Goal: Task Accomplishment & Management: Use online tool/utility

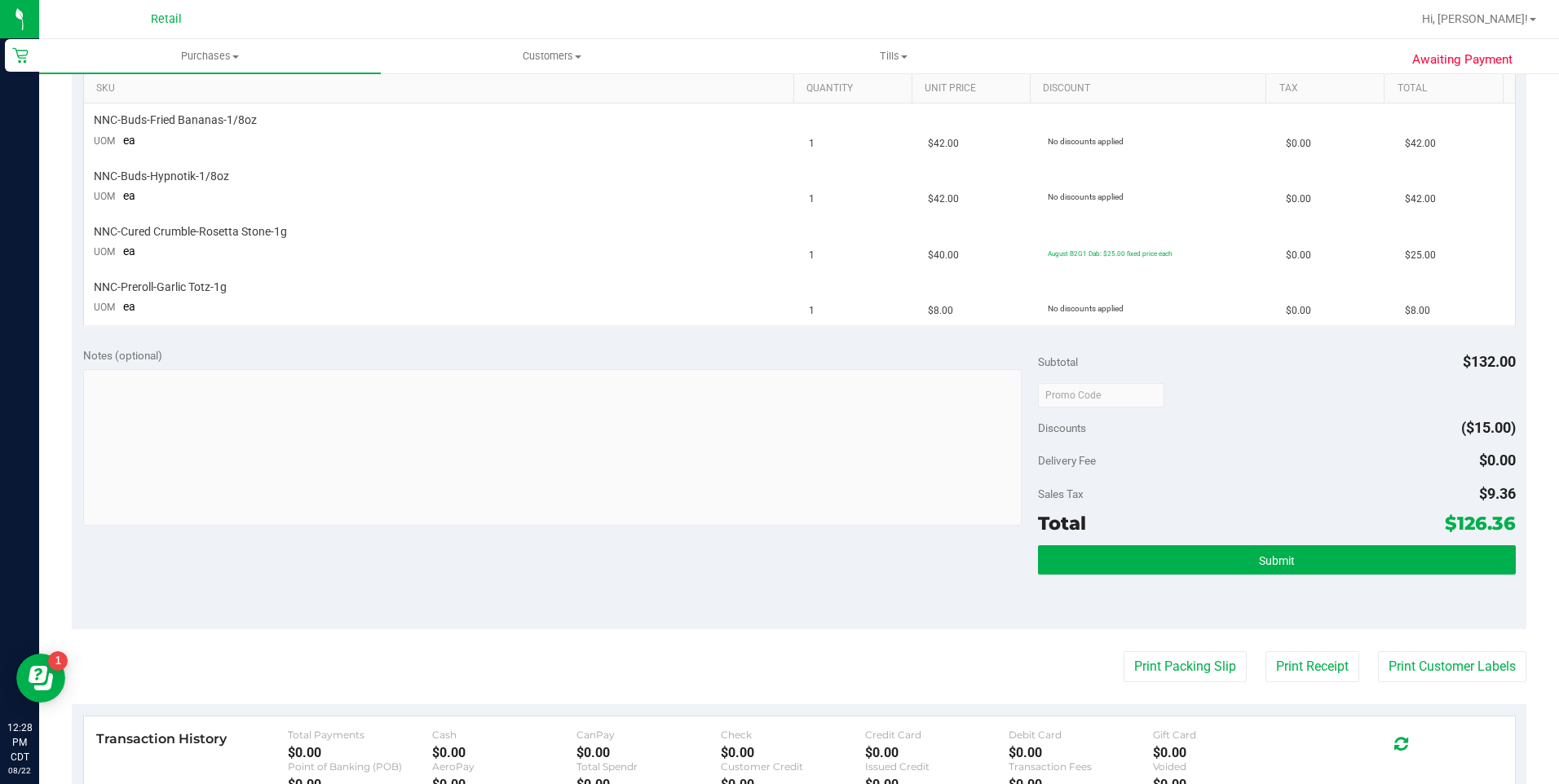
scroll to position [529, 0]
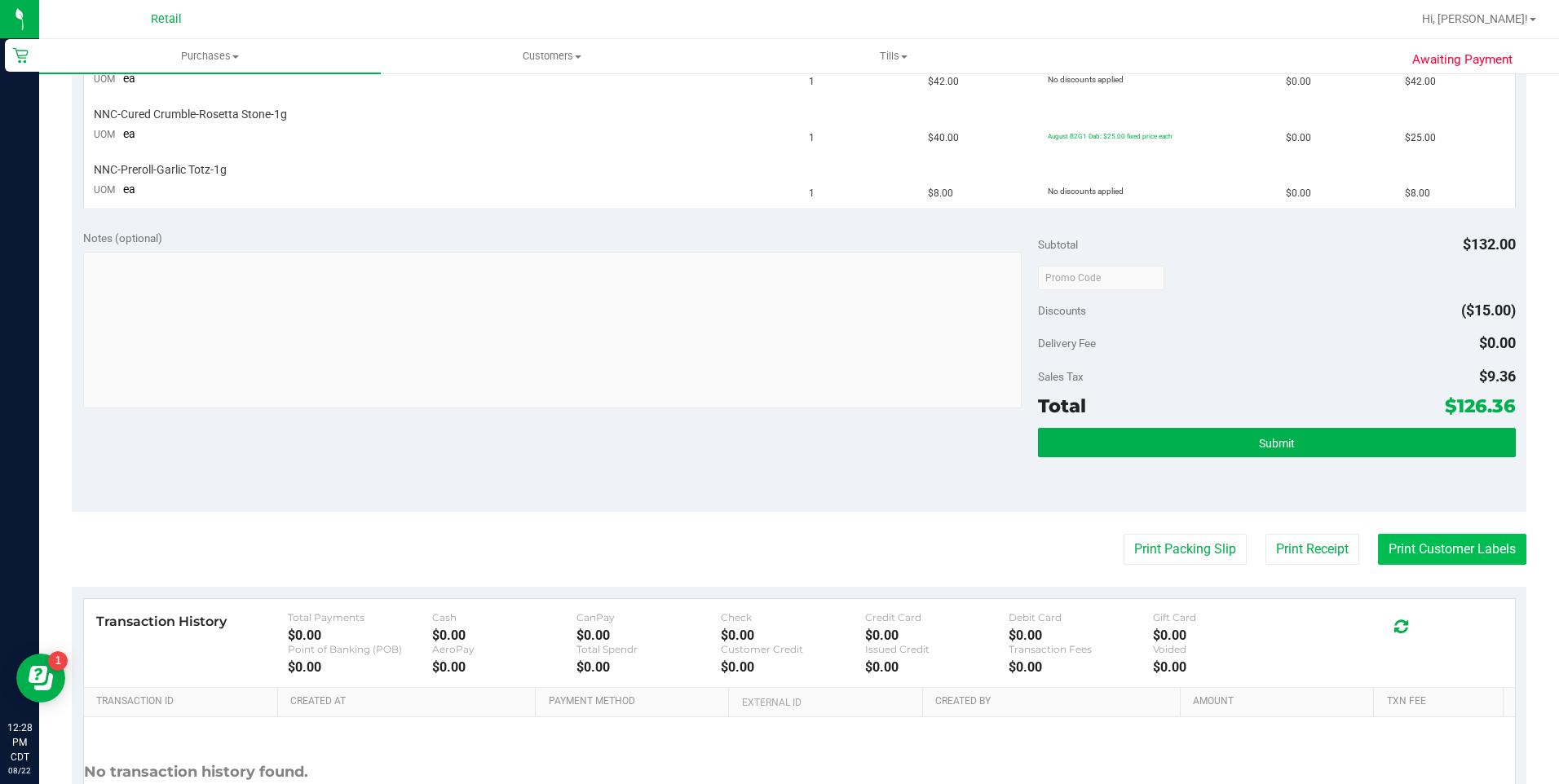
click at [1406, 554] on button "Print Customer Labels" at bounding box center [1451, 549] width 148 height 31
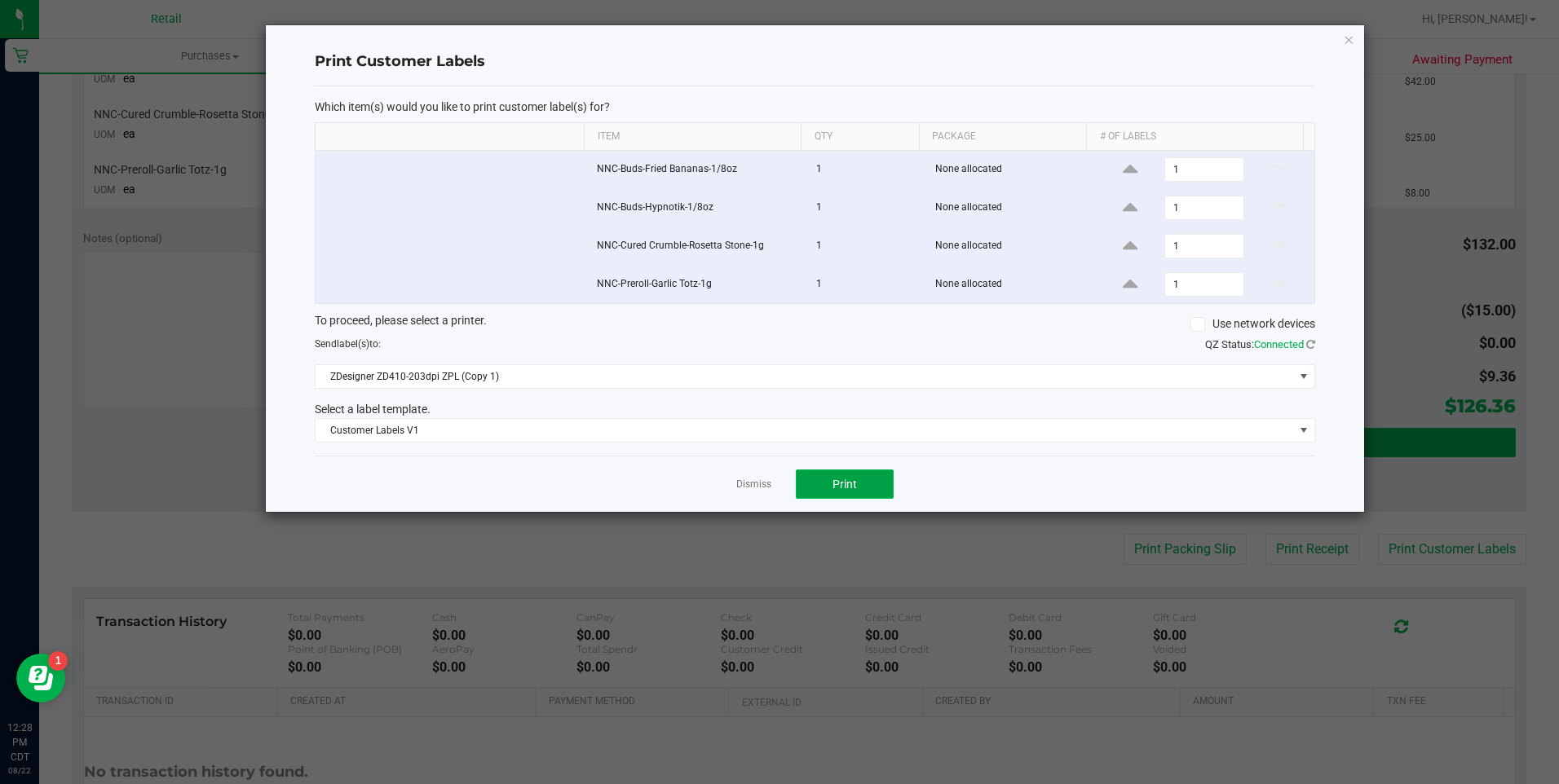
click at [841, 482] on span "Print" at bounding box center [843, 484] width 24 height 13
click at [737, 492] on app-cancel-button "Dismiss" at bounding box center [753, 485] width 35 height 17
click at [745, 486] on link "Dismiss" at bounding box center [753, 485] width 35 height 14
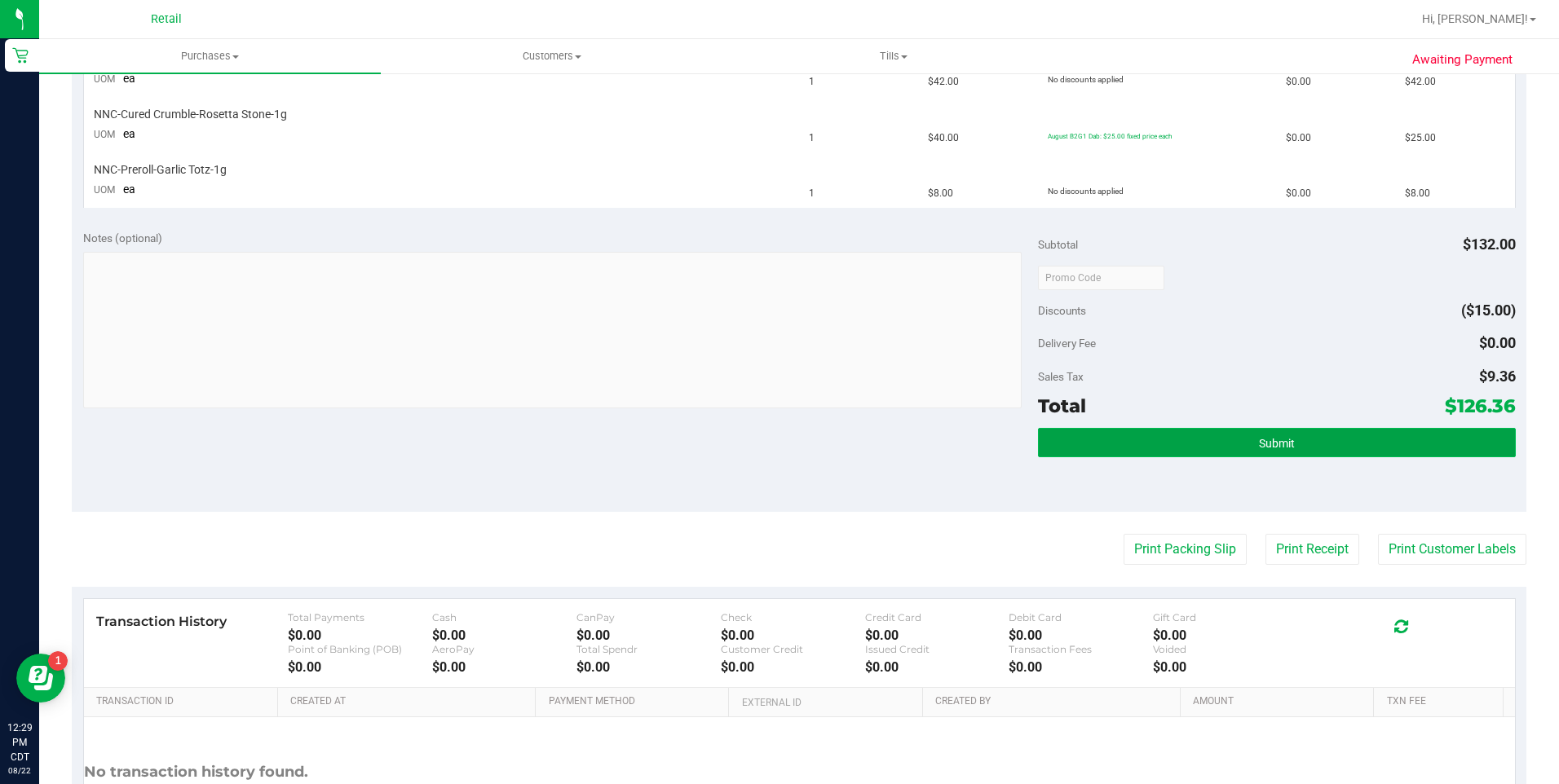
click at [1124, 436] on button "Submit" at bounding box center [1276, 442] width 478 height 29
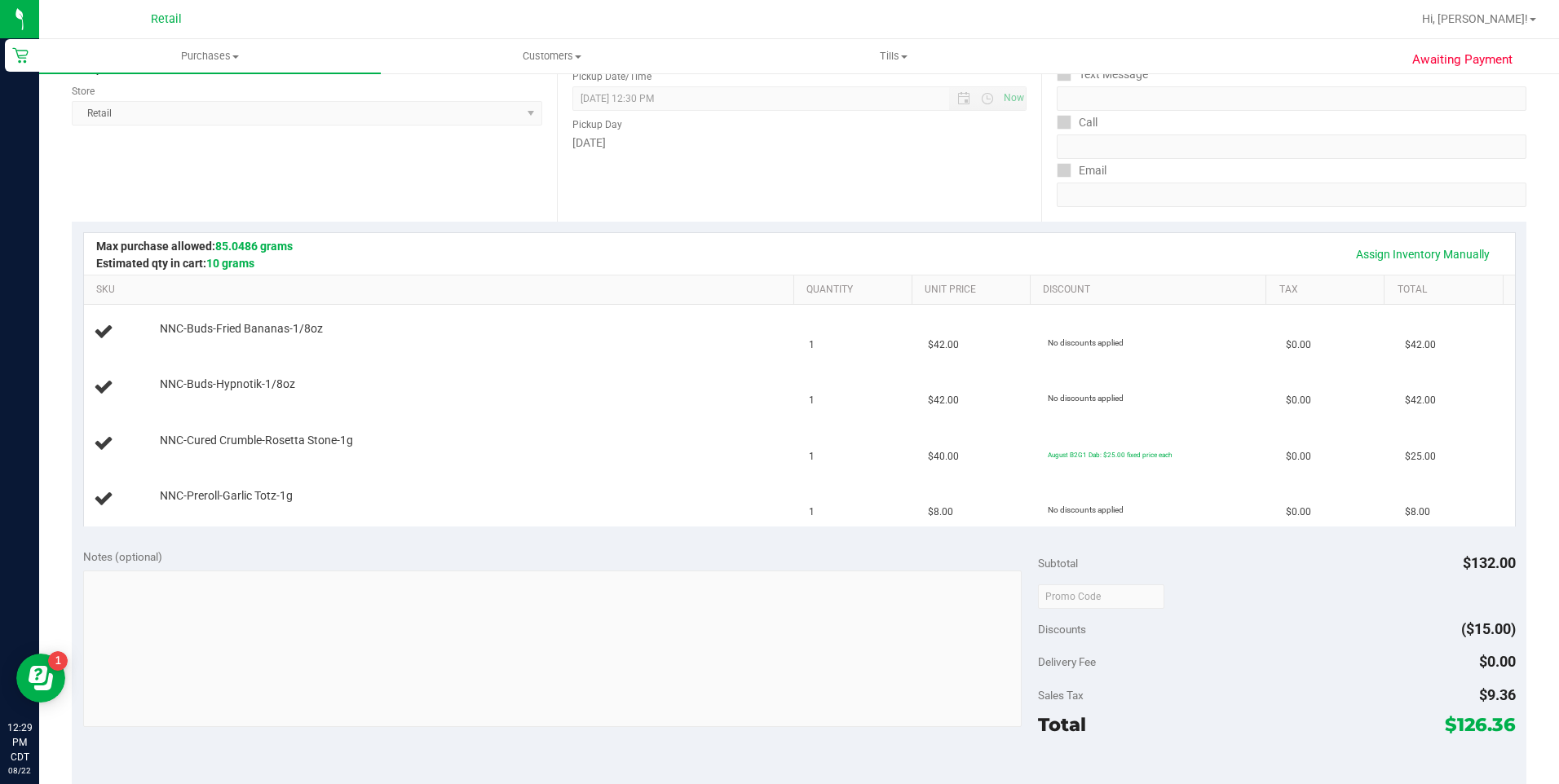
scroll to position [198, 0]
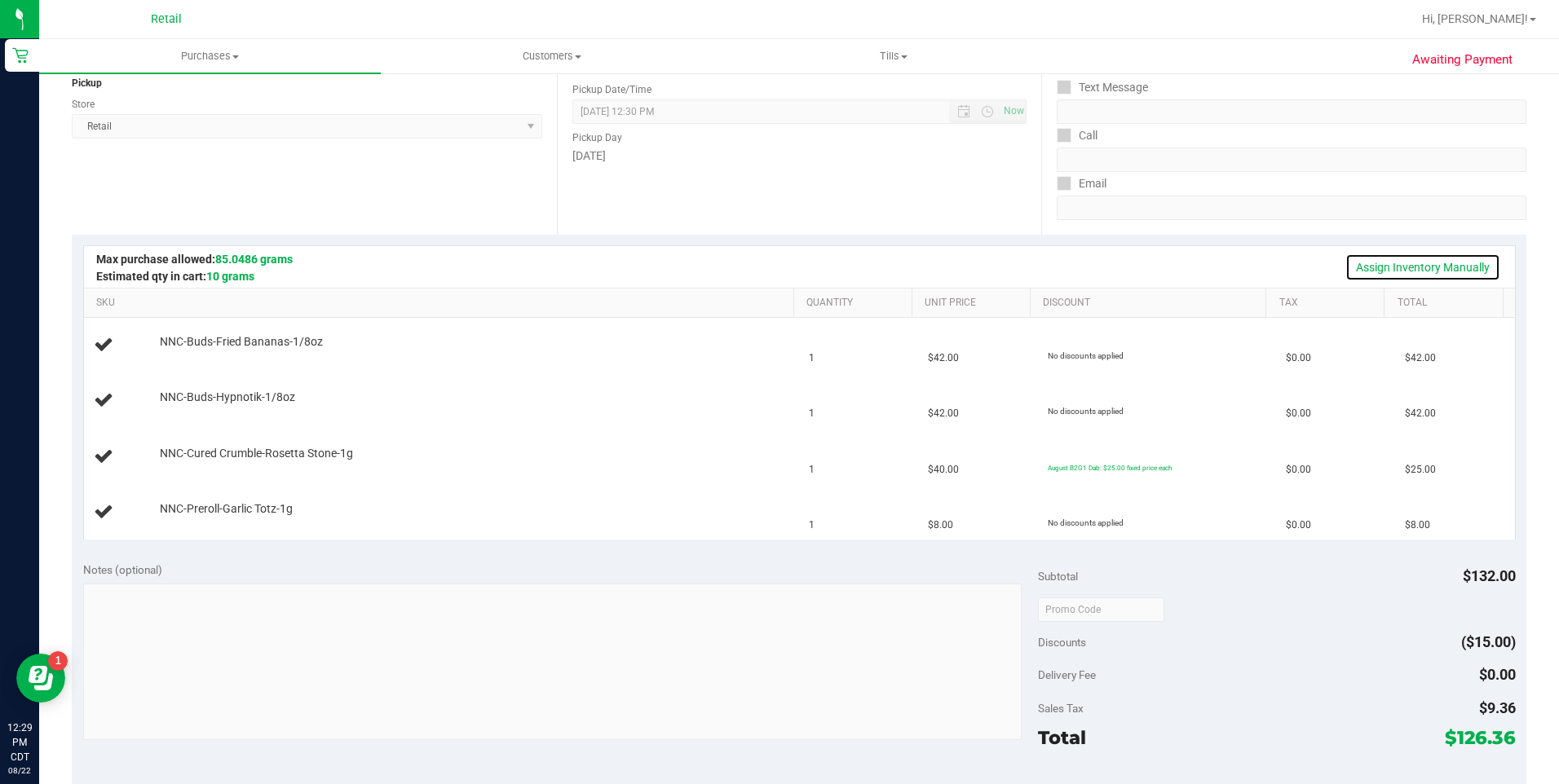
click at [1390, 273] on link "Assign Inventory Manually" at bounding box center [1422, 267] width 155 height 28
click at [203, 357] on link "Add Package" at bounding box center [189, 353] width 59 height 12
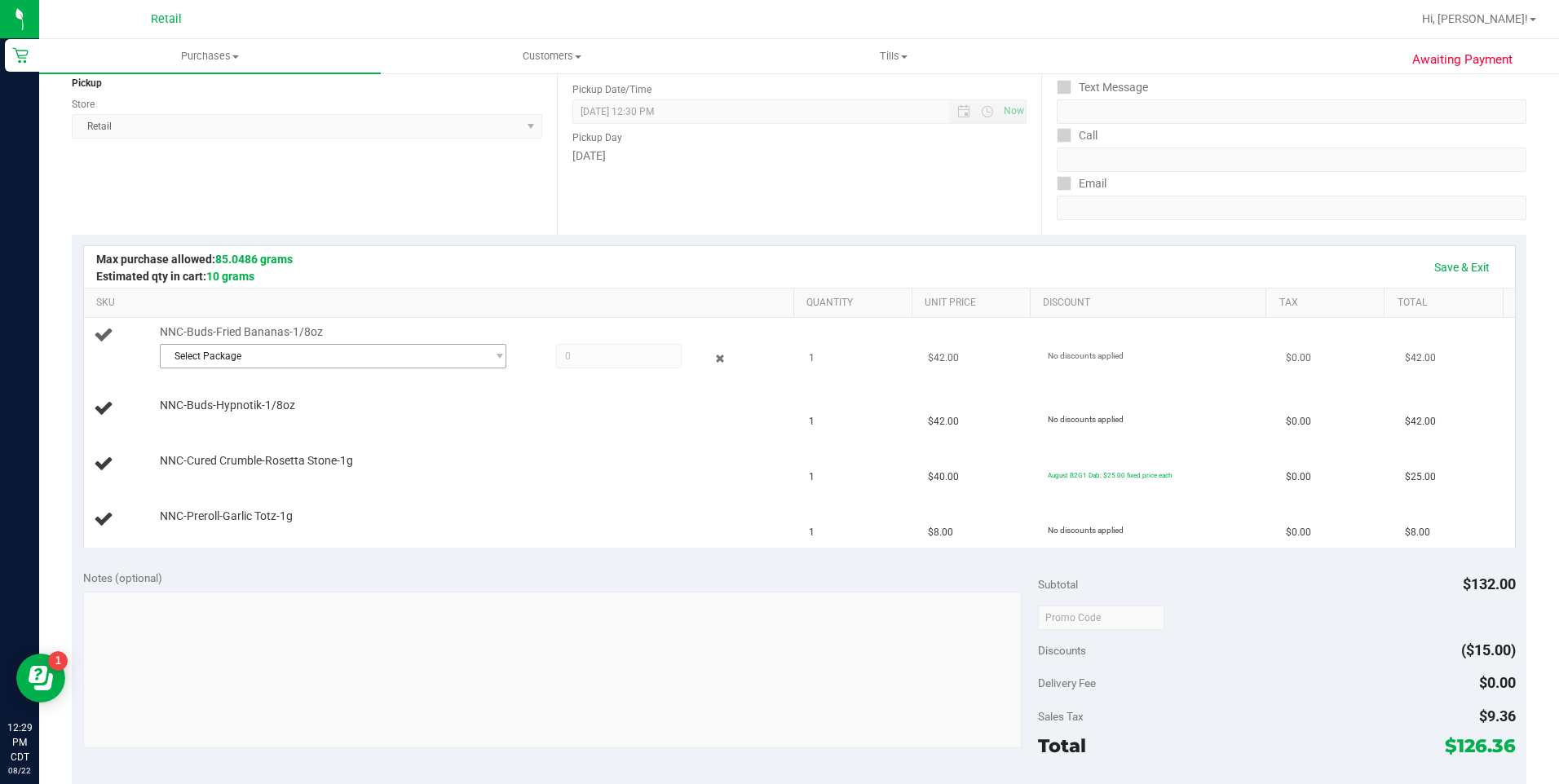
click at [302, 360] on span "Select Package" at bounding box center [323, 357] width 325 height 23
click at [617, 363] on span at bounding box center [618, 356] width 125 height 24
click at [360, 360] on span "Select Package" at bounding box center [323, 357] width 325 height 23
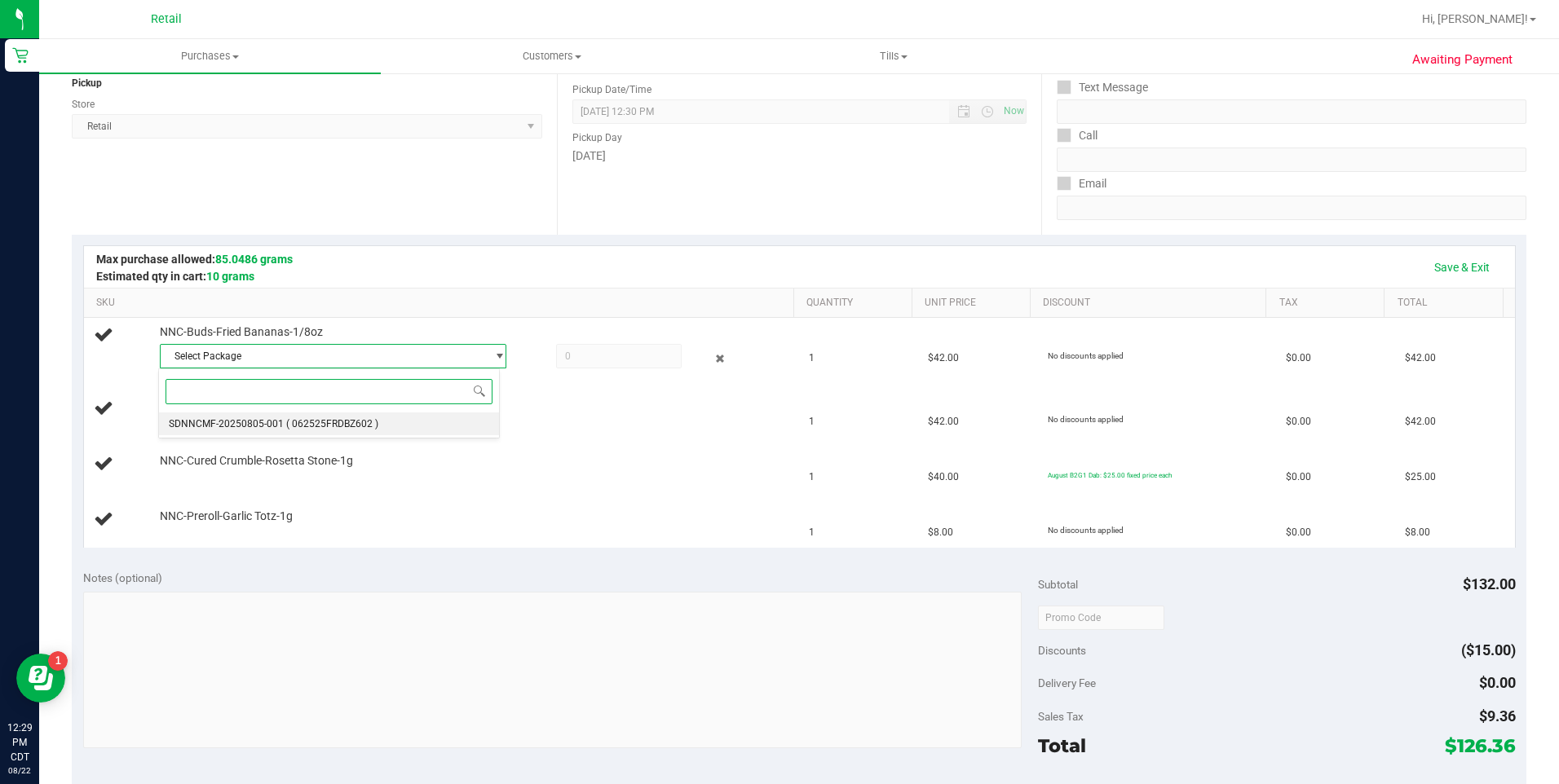
click at [246, 423] on span "SDNNCMF-20250805-001" at bounding box center [226, 423] width 115 height 12
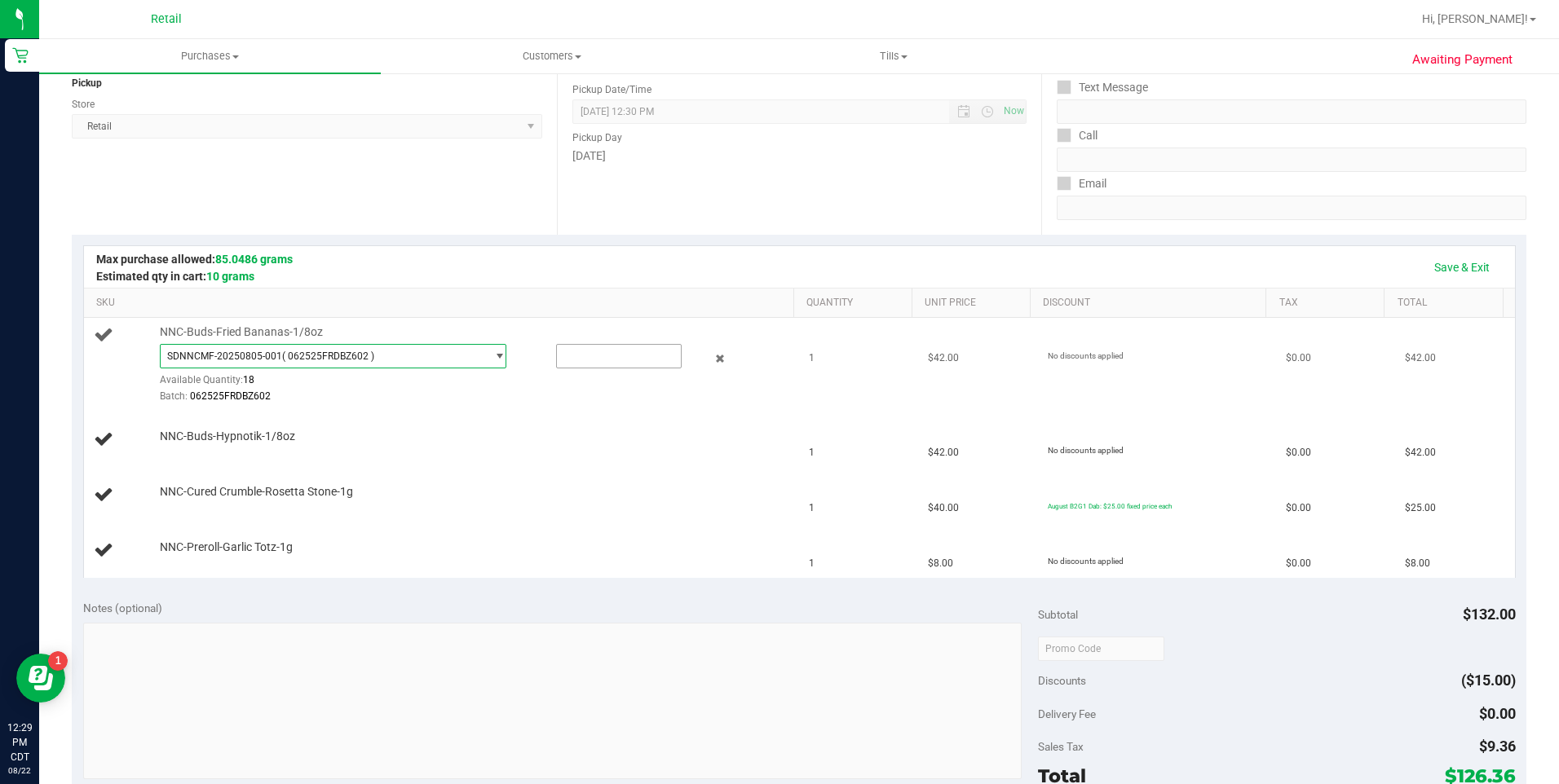
click at [585, 361] on input "text" at bounding box center [619, 357] width 124 height 23
type input "1"
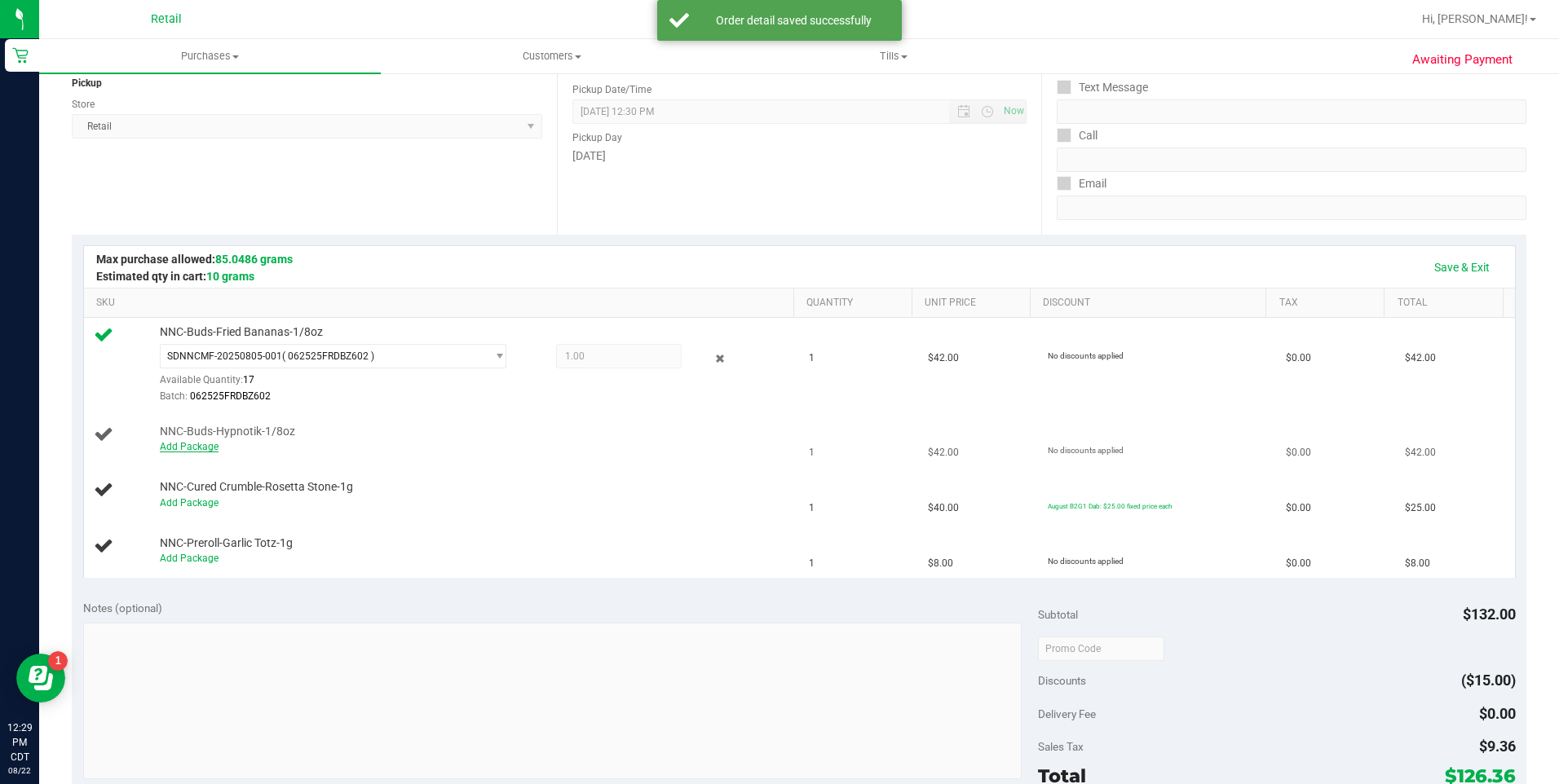
click at [208, 448] on link "Add Package" at bounding box center [189, 447] width 59 height 12
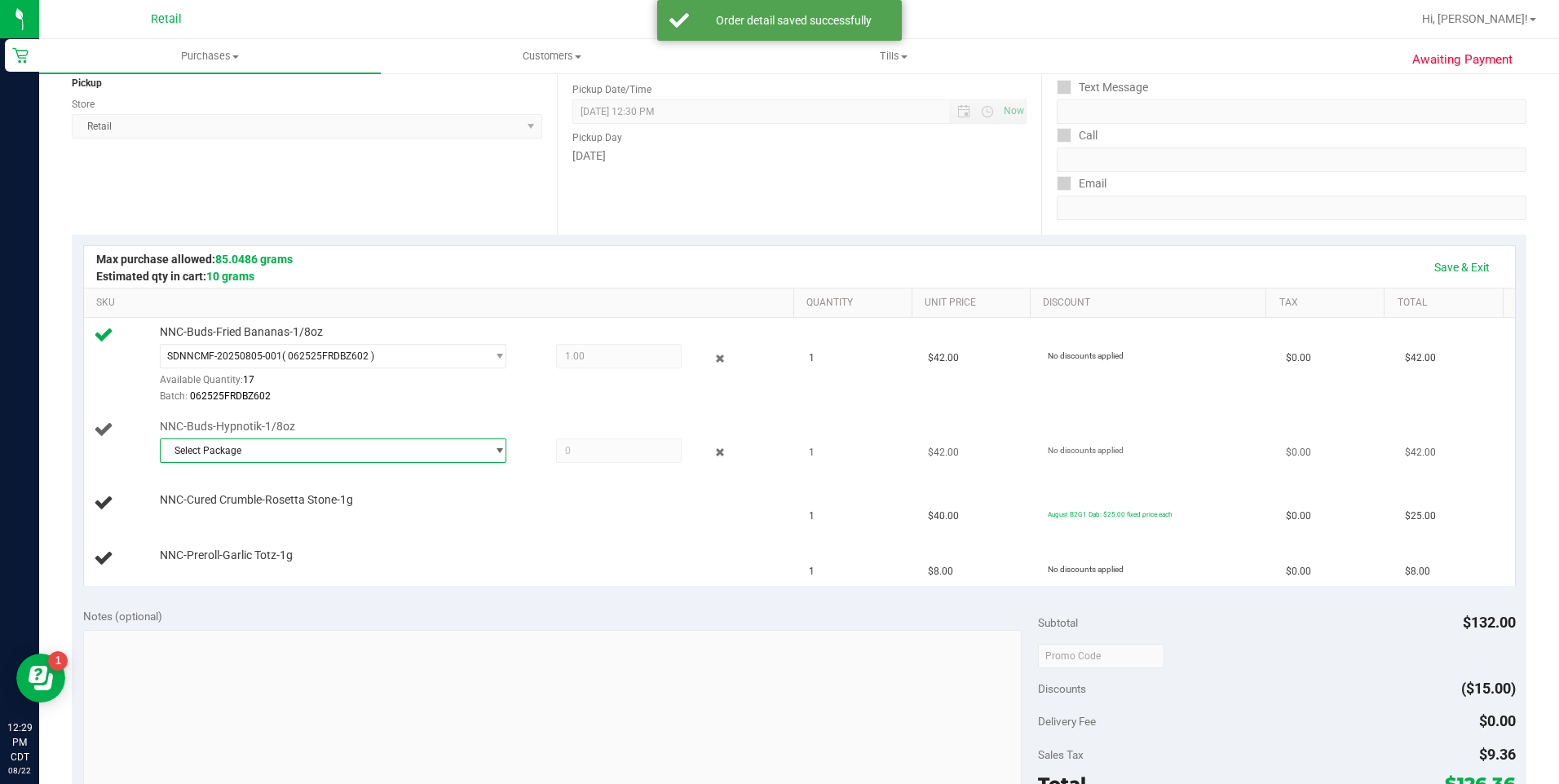
click at [213, 453] on span "Select Package" at bounding box center [323, 451] width 325 height 23
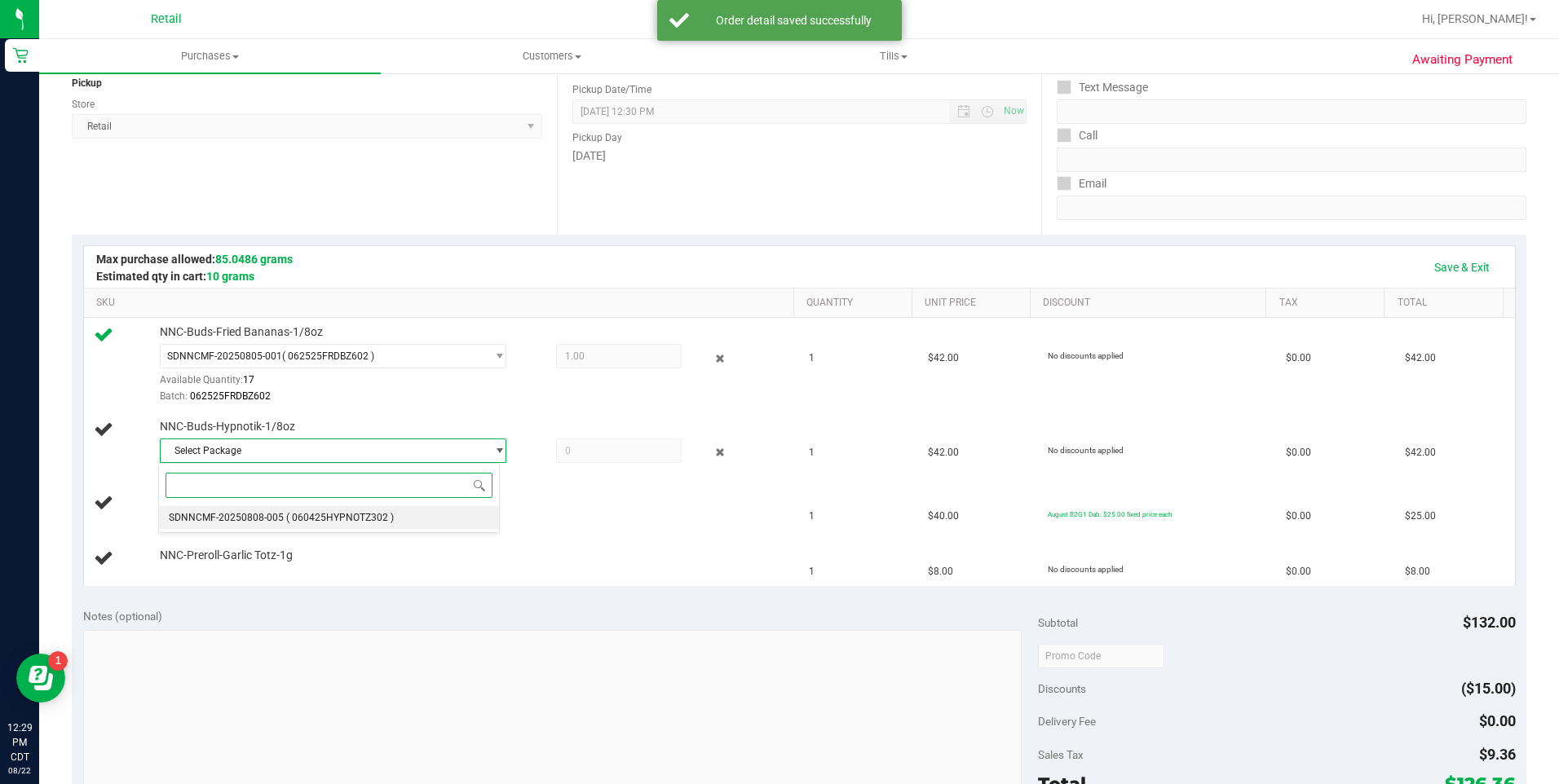
click at [212, 520] on span "SDNNCMF-20250808-005" at bounding box center [226, 517] width 115 height 12
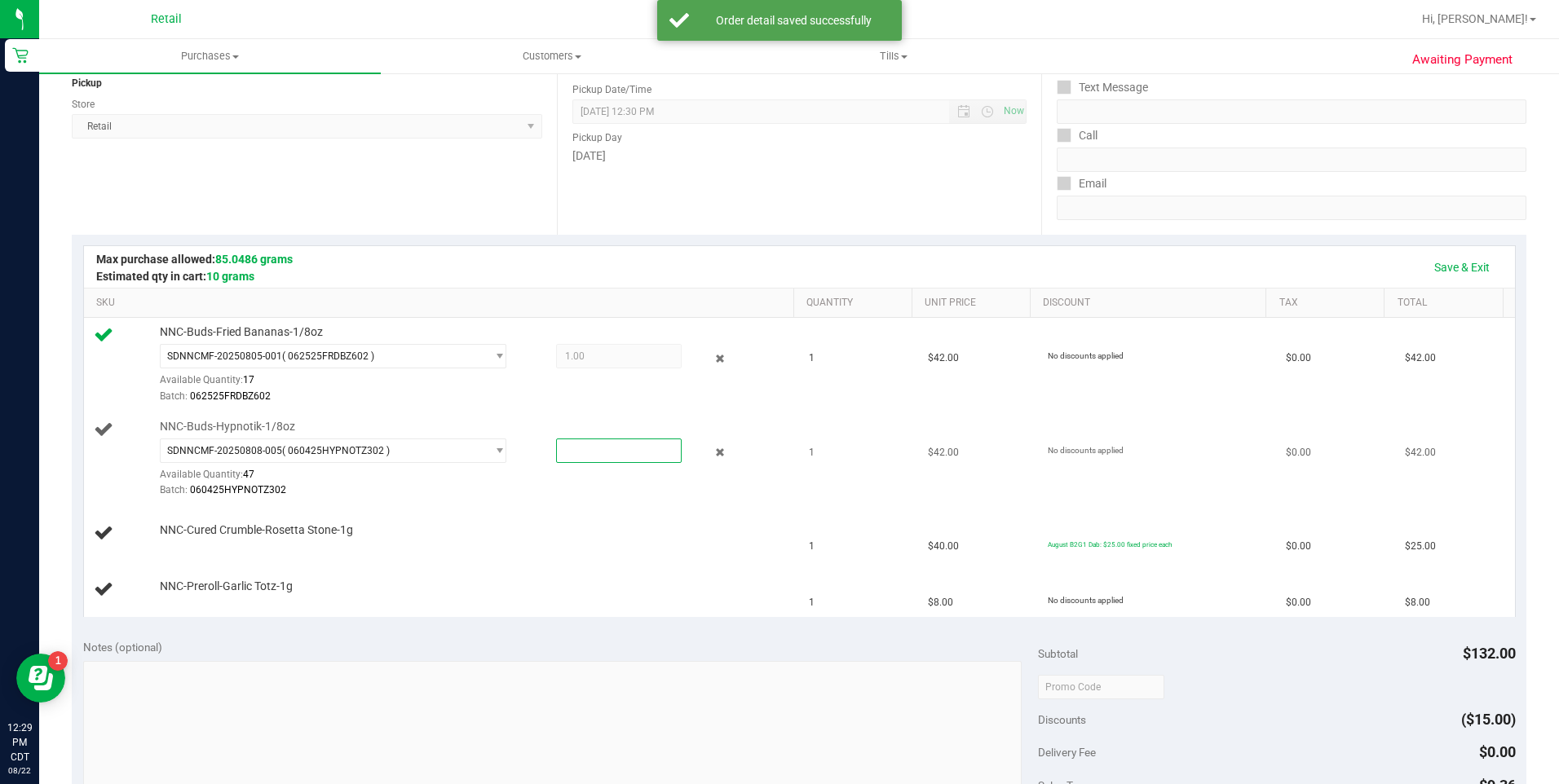
click at [576, 448] on span at bounding box center [618, 450] width 125 height 24
type input "1"
click at [204, 546] on link "Add Package" at bounding box center [189, 541] width 59 height 12
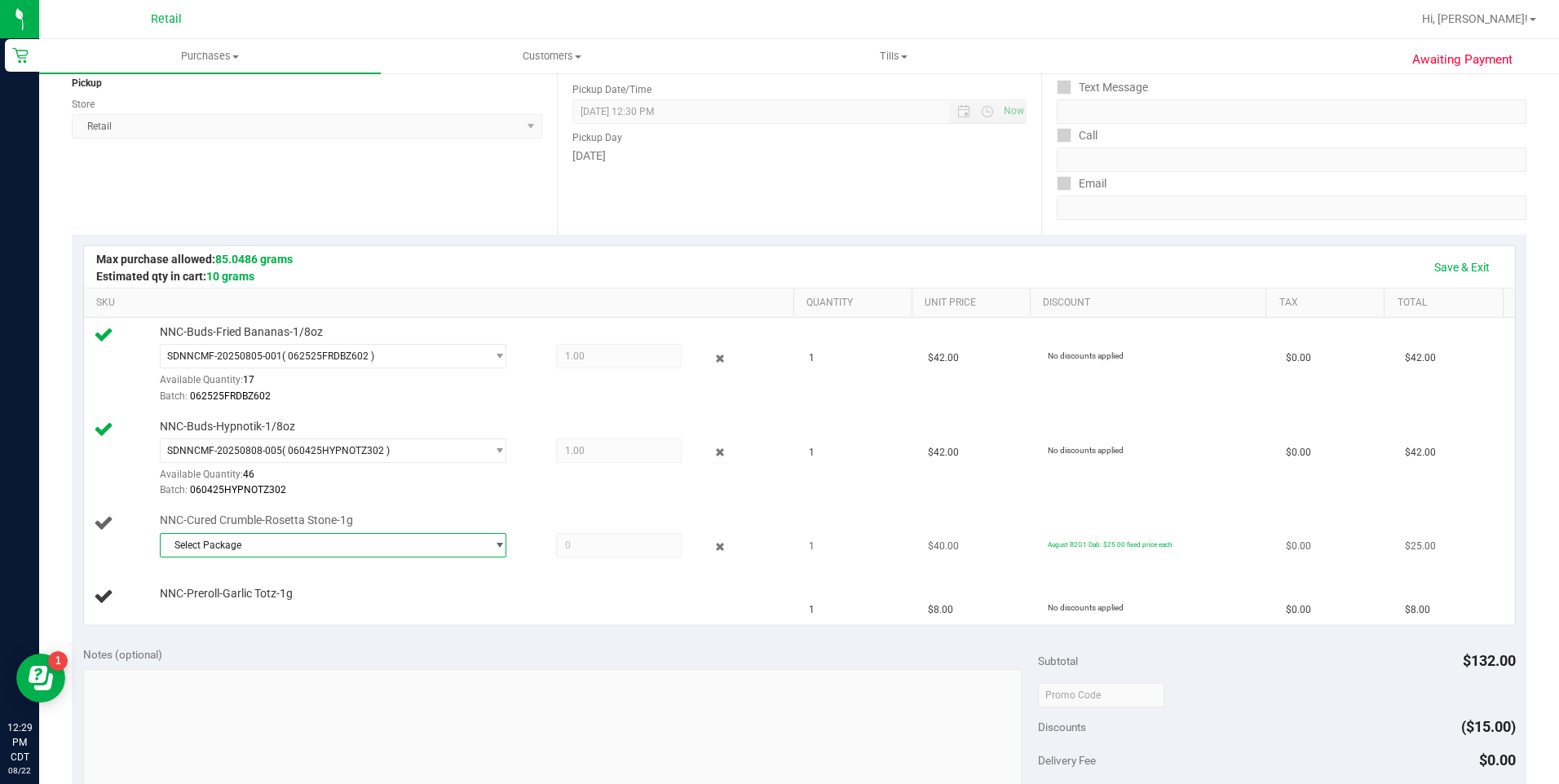
click at [235, 554] on span "Select Package" at bounding box center [323, 546] width 325 height 23
click at [241, 612] on span "SDNNCMF-20250220-007" at bounding box center [226, 612] width 115 height 12
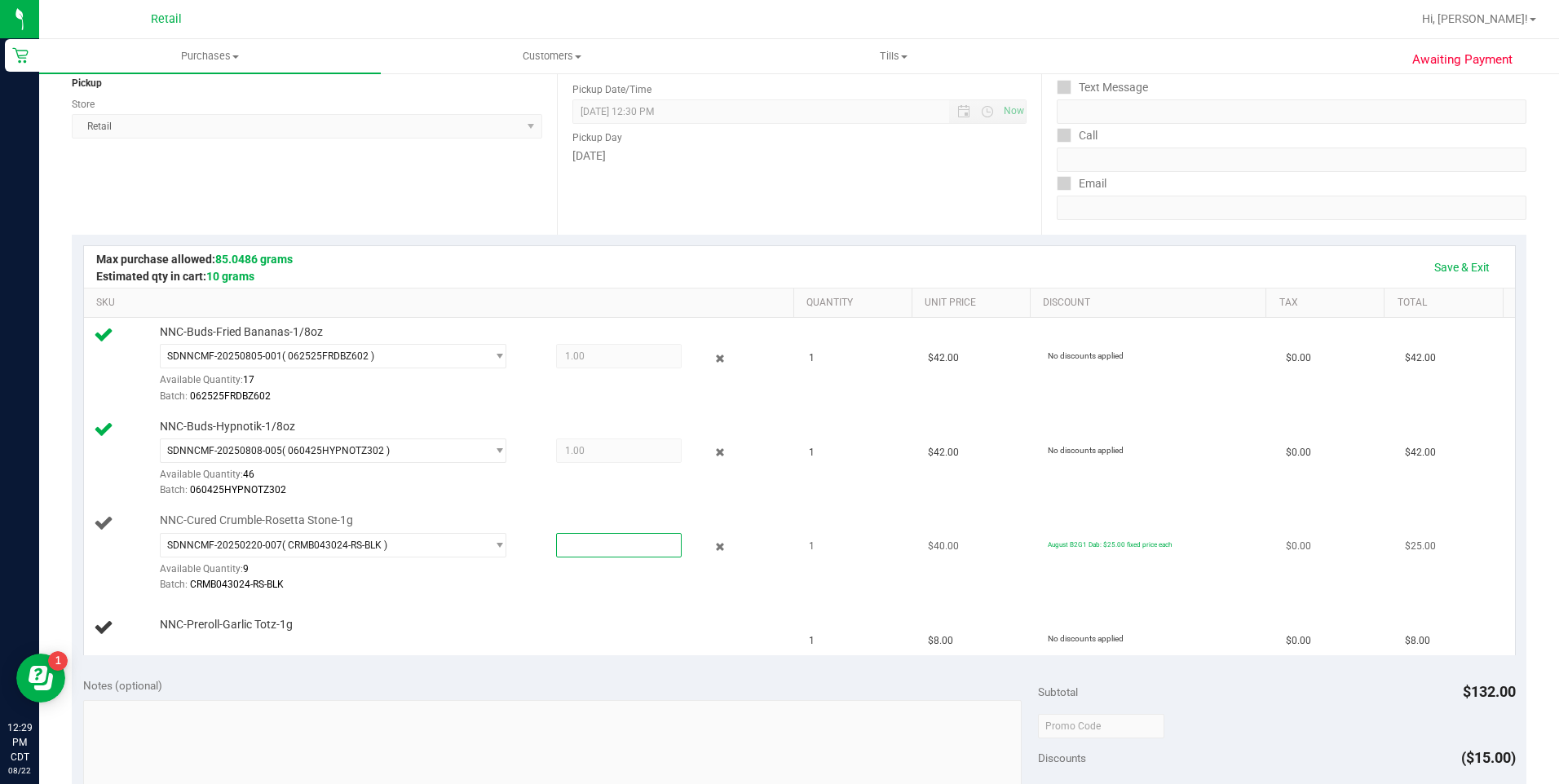
click at [566, 543] on span at bounding box center [618, 545] width 125 height 24
type input "1"
click at [200, 632] on link "Add Package" at bounding box center [189, 636] width 59 height 12
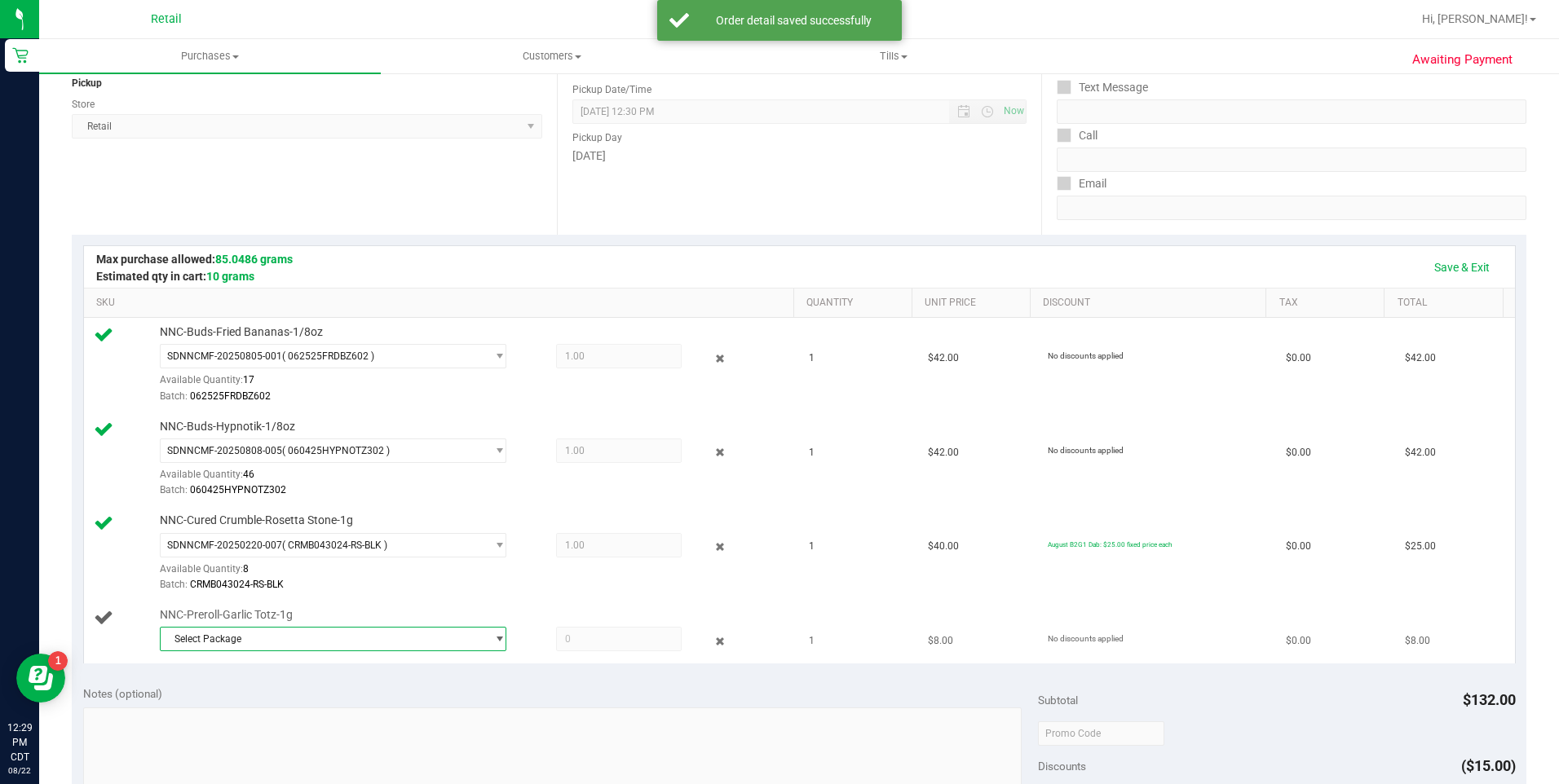
click at [279, 637] on span "Select Package" at bounding box center [323, 639] width 325 height 23
click at [259, 699] on li "SDNNCMF-20250814-001 ( 042325GTOTZZ502 )" at bounding box center [329, 706] width 339 height 23
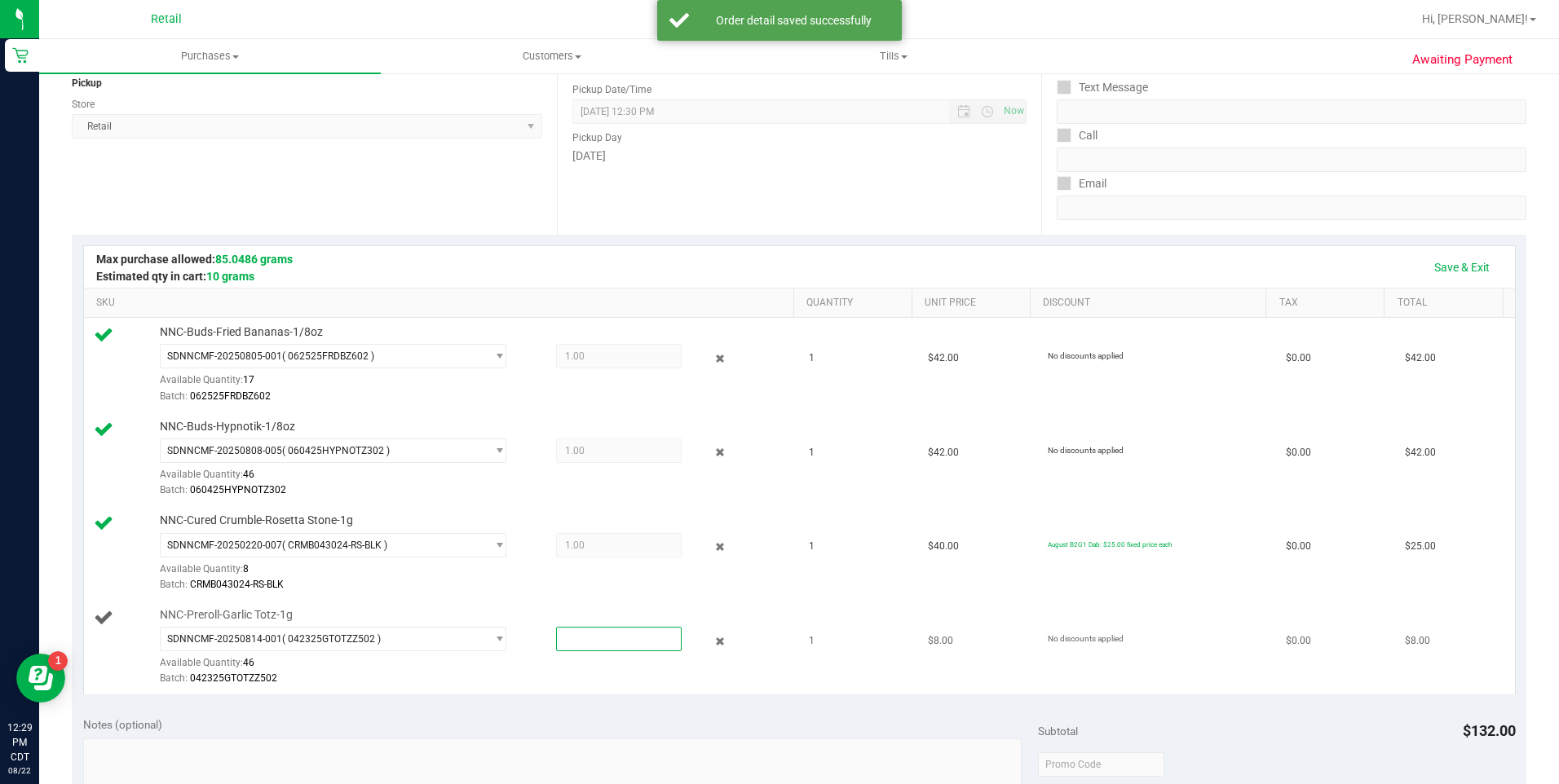
click at [582, 630] on span at bounding box center [618, 639] width 125 height 24
type input "1"
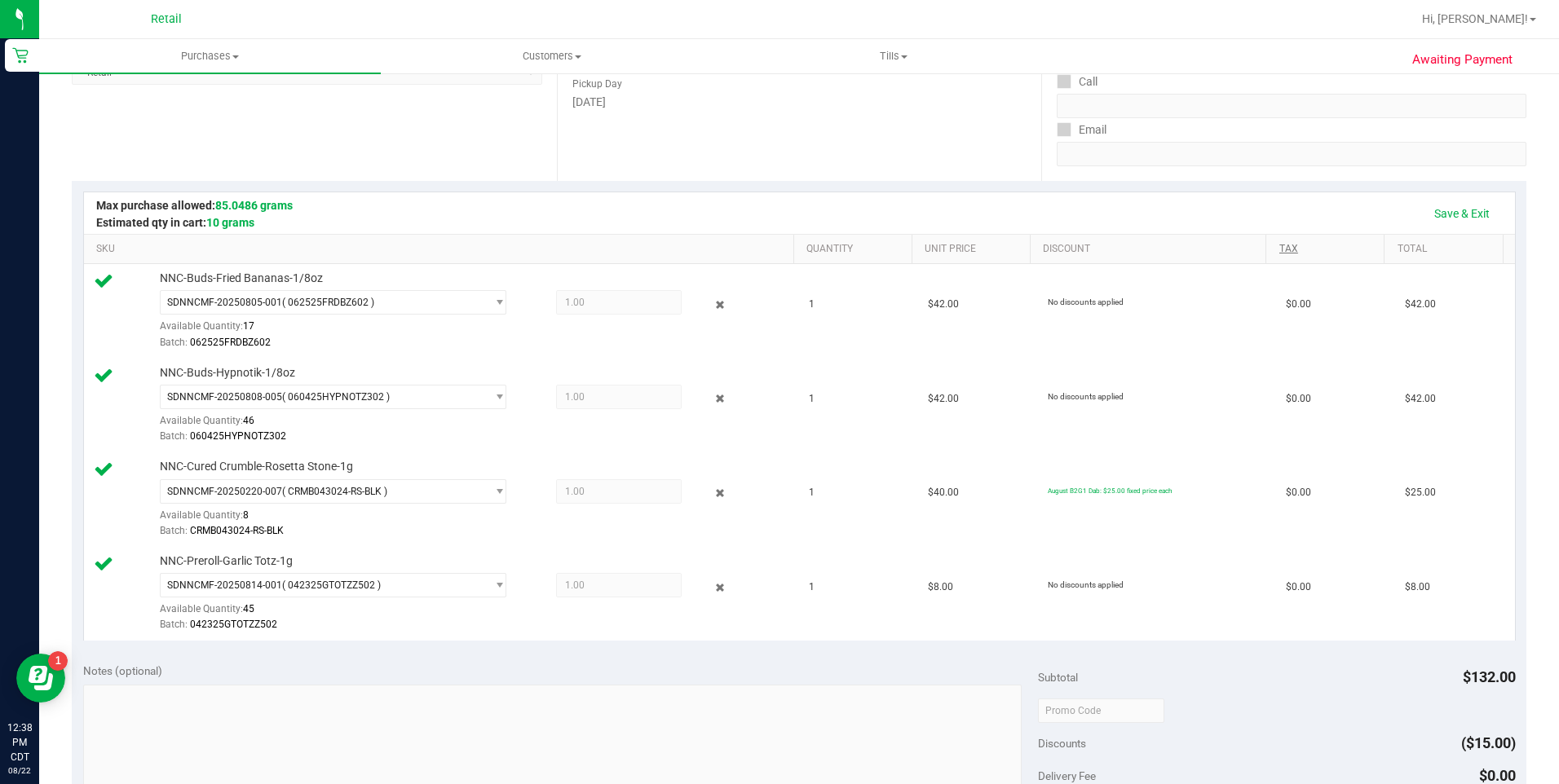
scroll to position [279, 0]
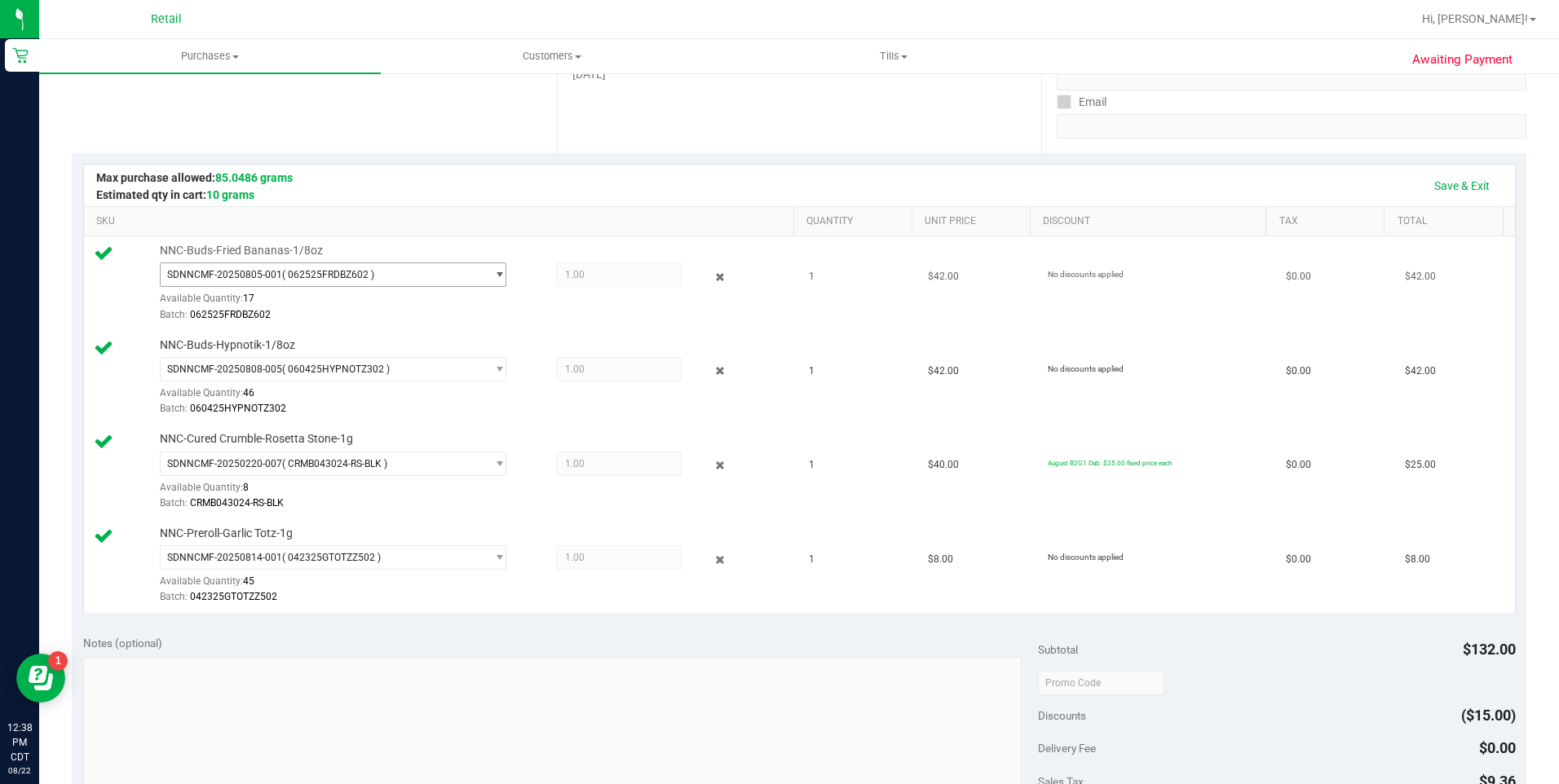
click at [262, 275] on span "SDNNCMF-20250805-001" at bounding box center [224, 274] width 115 height 12
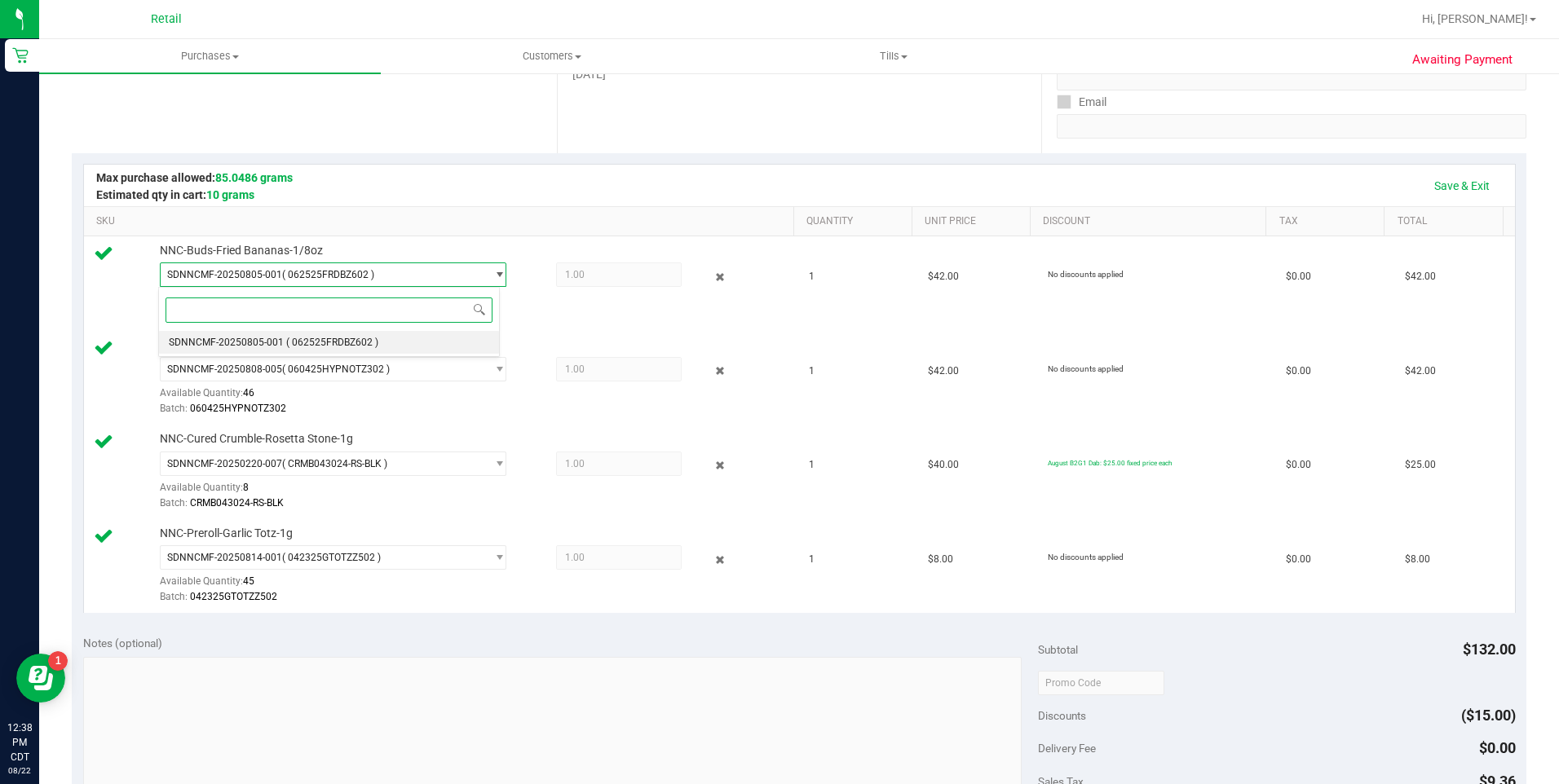
click at [224, 339] on span "SDNNCMF-20250805-001" at bounding box center [226, 342] width 115 height 12
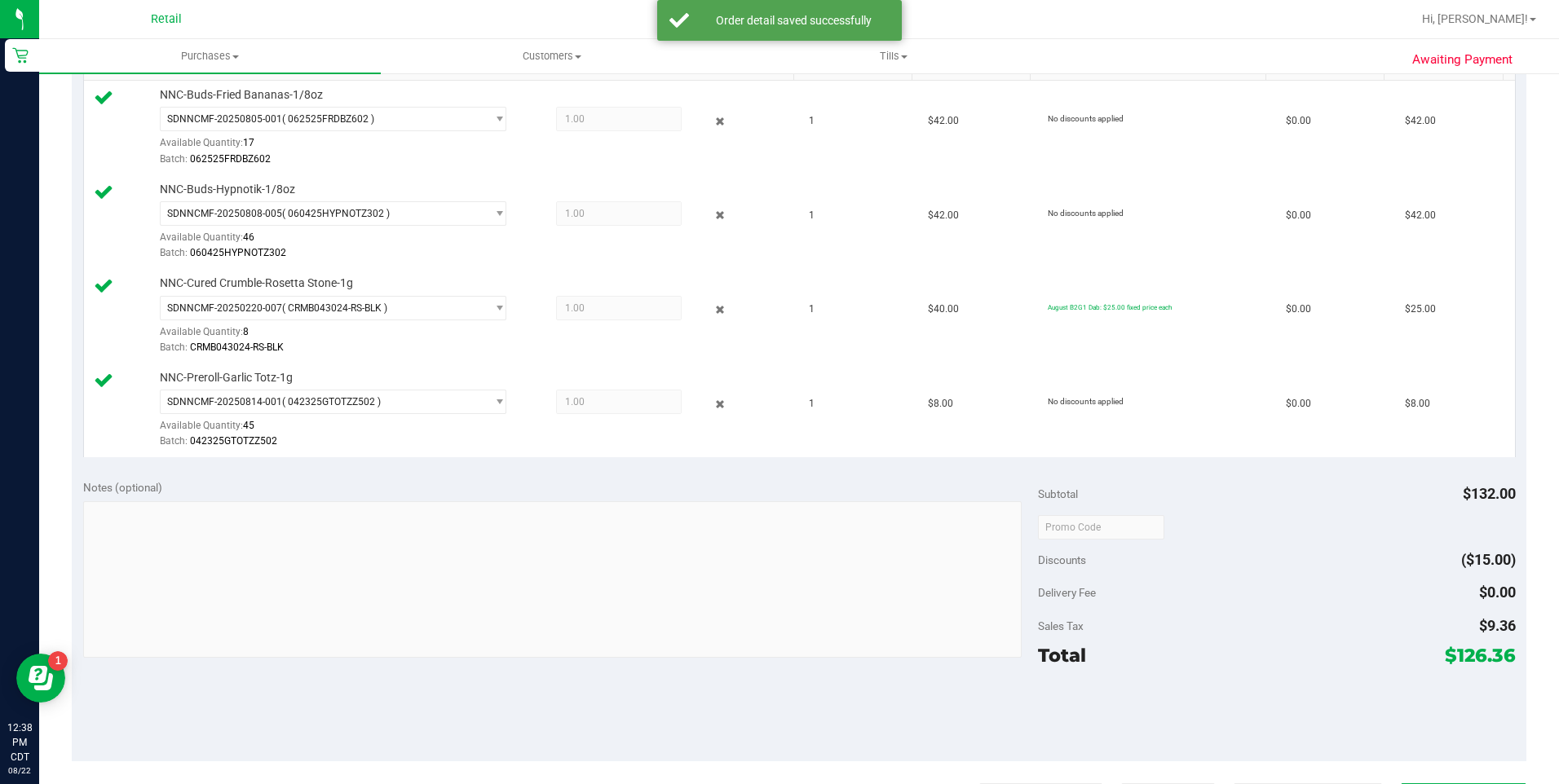
scroll to position [606, 0]
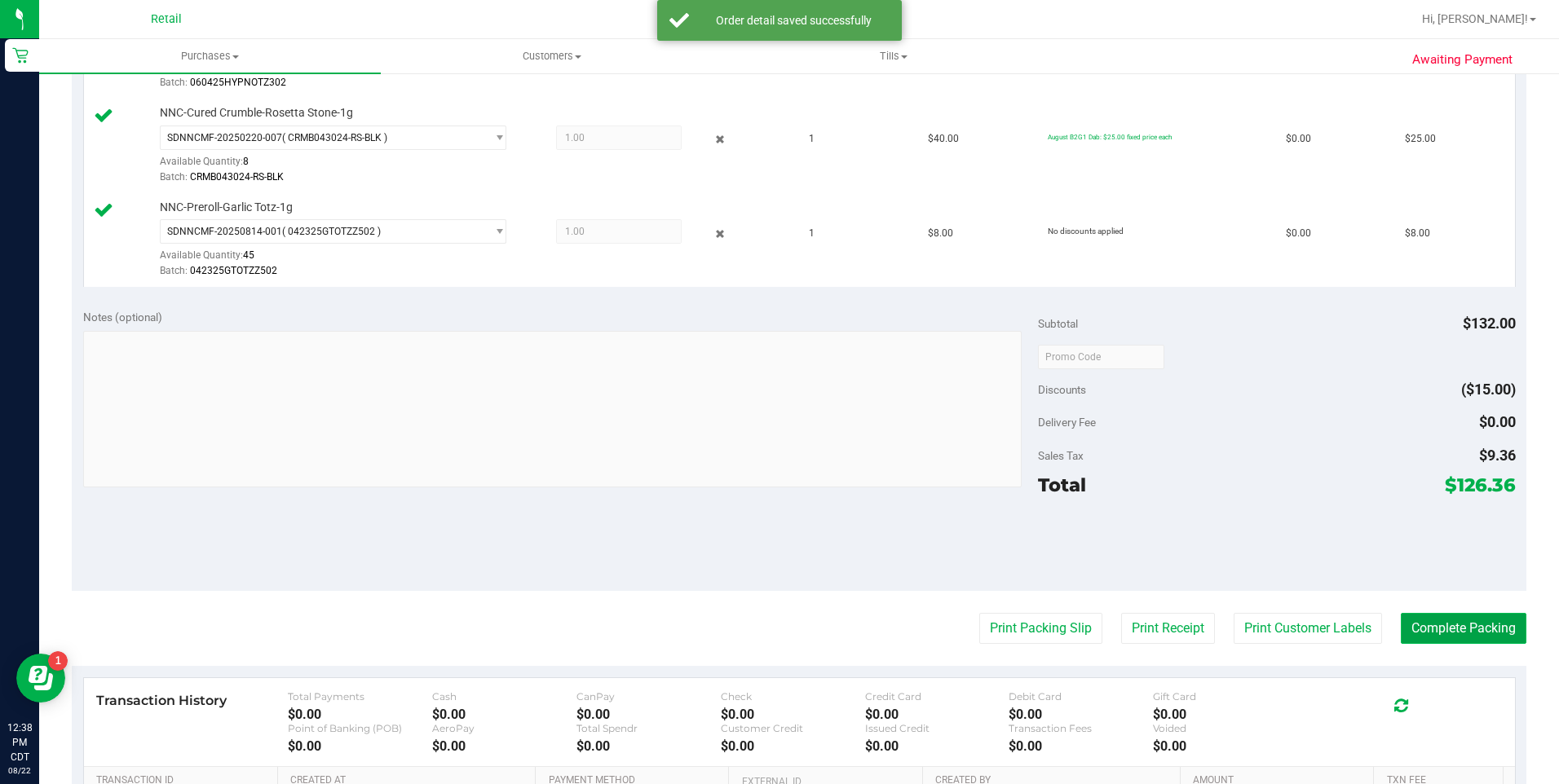
click at [1467, 624] on button "Complete Packing" at bounding box center [1462, 628] width 125 height 31
